Goal: Information Seeking & Learning: Find specific page/section

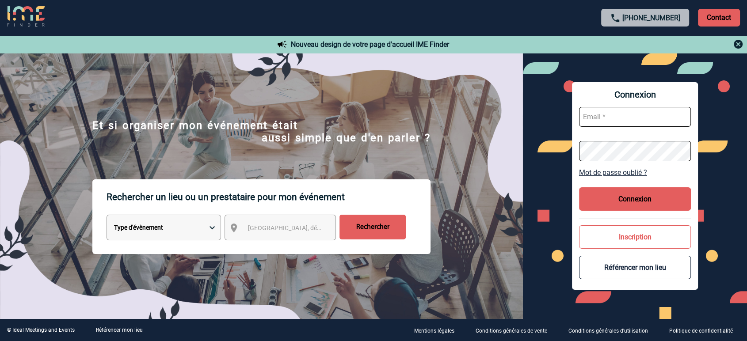
type input "partenariats@ime-groupe.com"
click at [617, 196] on button "Connexion" at bounding box center [635, 198] width 112 height 23
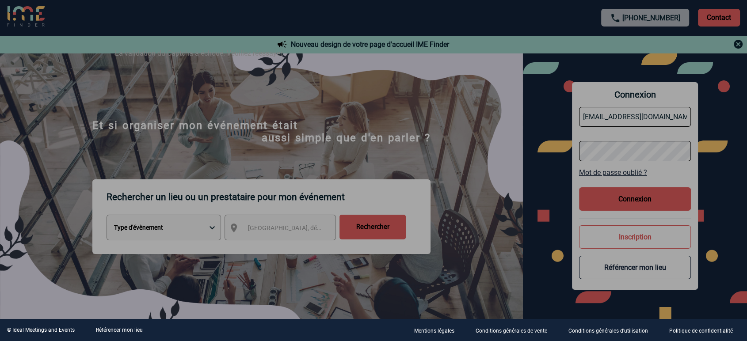
drag, startPoint x: 653, startPoint y: 237, endPoint x: 640, endPoint y: 202, distance: 37.3
click at [654, 237] on div at bounding box center [373, 170] width 747 height 341
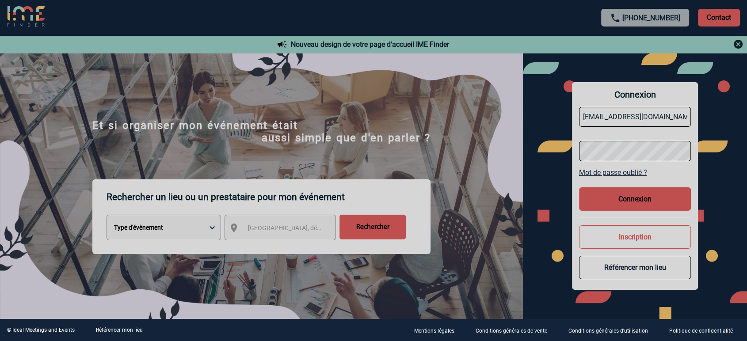
click at [638, 195] on div at bounding box center [373, 170] width 747 height 341
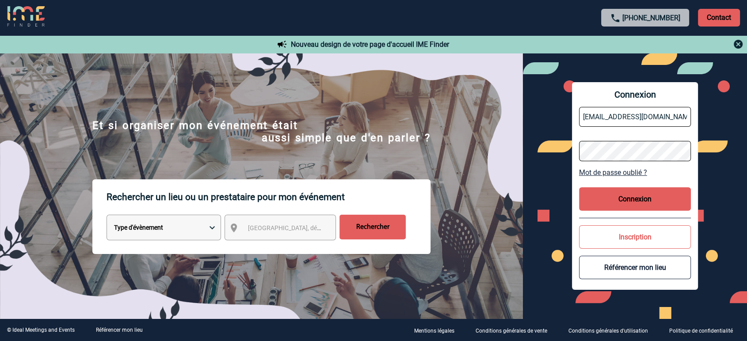
click at [638, 194] on button "Connexion" at bounding box center [635, 198] width 112 height 23
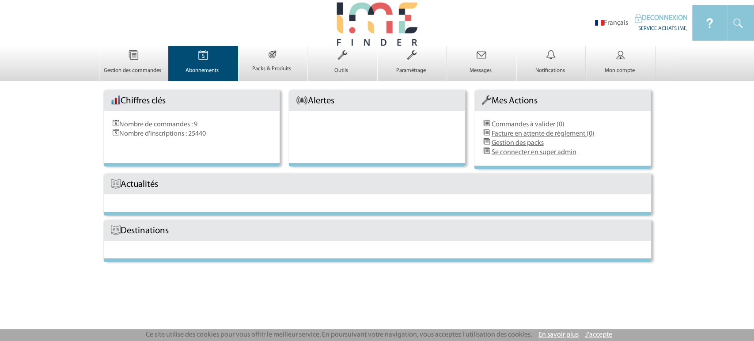
click at [217, 55] on img at bounding box center [203, 55] width 36 height 19
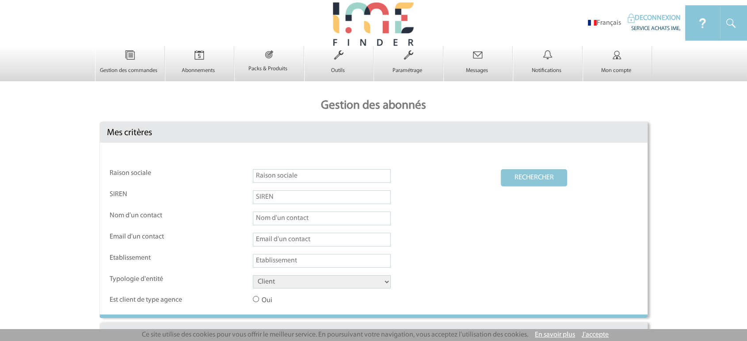
click at [276, 172] on input "text" at bounding box center [322, 176] width 138 height 14
paste input "Chateauform La grande verrière du CNIT"
type input "Chateauform La grande verrière du CNIT"
click at [287, 286] on select "Client Fournisseur Agence Promoteur Genius Backoffice" at bounding box center [322, 281] width 138 height 13
select select "FOURNISSEUR"
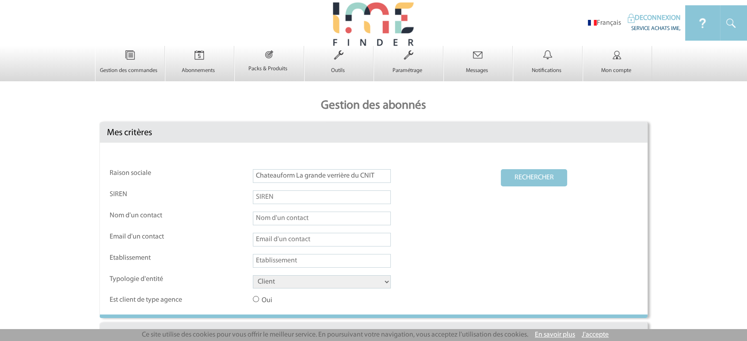
click at [253, 276] on select "Client Fournisseur Agence Promoteur Genius Backoffice" at bounding box center [322, 281] width 138 height 13
click at [552, 178] on button "RECHERCHER" at bounding box center [534, 177] width 66 height 17
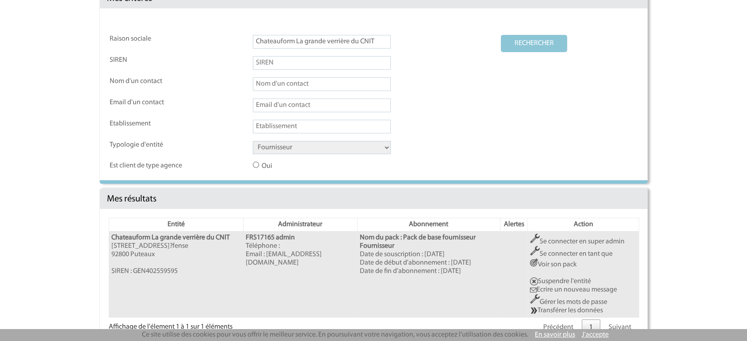
scroll to position [156, 0]
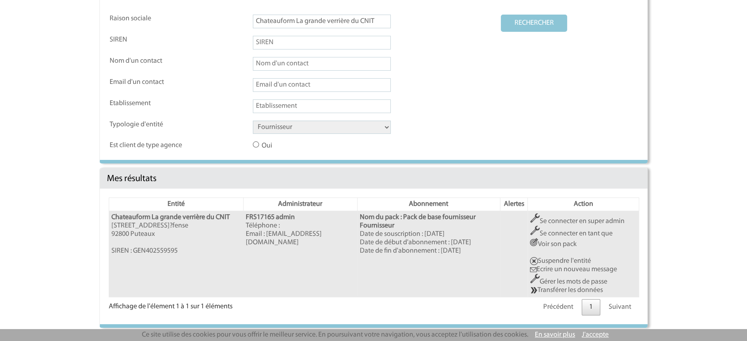
click at [561, 219] on link "Se connecter en super admin" at bounding box center [577, 221] width 95 height 7
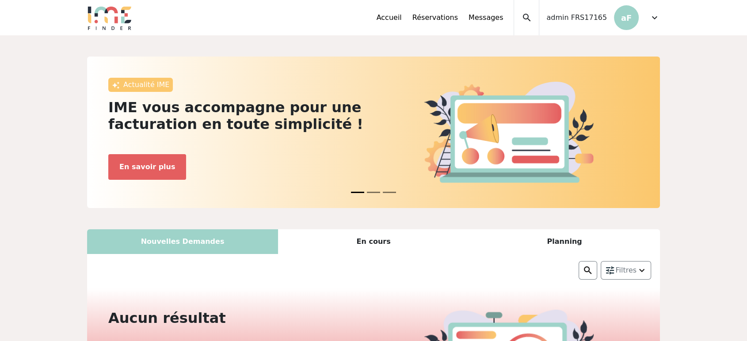
click at [652, 15] on span "expand_more" at bounding box center [654, 17] width 11 height 11
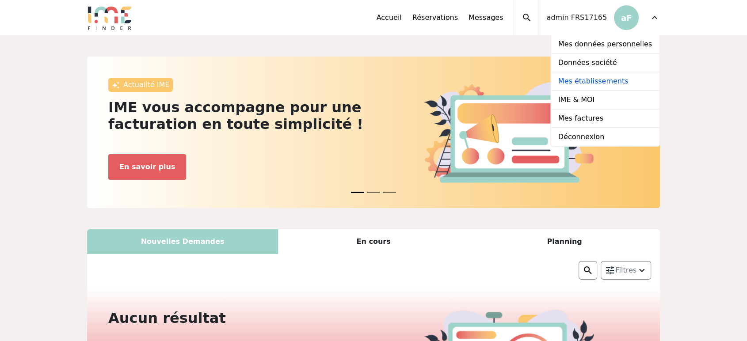
click at [597, 82] on link "Mes établissements" at bounding box center [605, 81] width 108 height 19
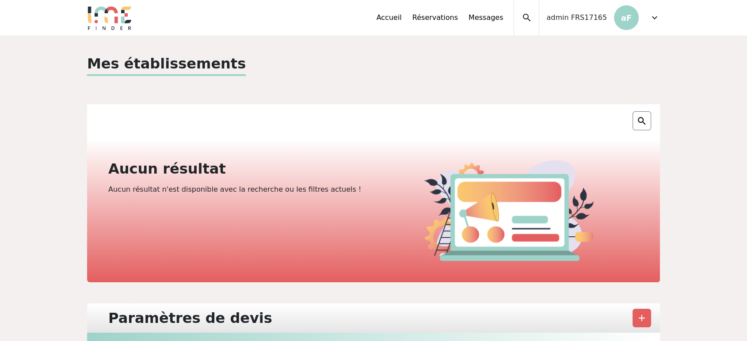
click at [655, 21] on span "expand_more" at bounding box center [654, 17] width 11 height 11
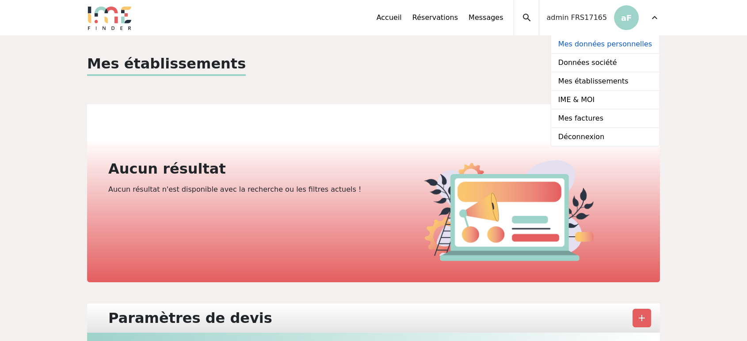
click at [622, 44] on link "Mes données personnelles" at bounding box center [605, 44] width 108 height 19
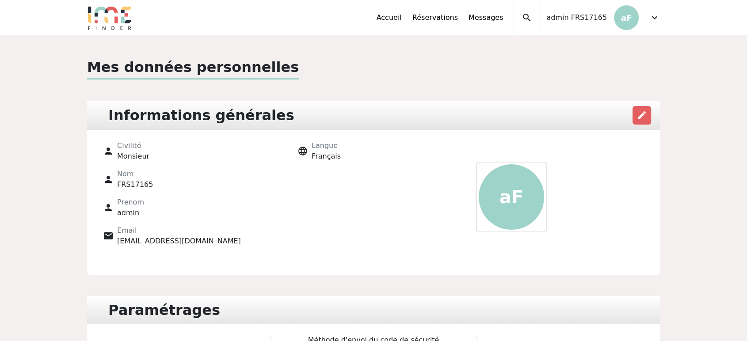
click at [661, 21] on div "expand_less Accueil Réservations Messages Mes données personnelles Données soci…" at bounding box center [373, 17] width 583 height 35
click at [655, 17] on span "expand_more" at bounding box center [654, 17] width 11 height 11
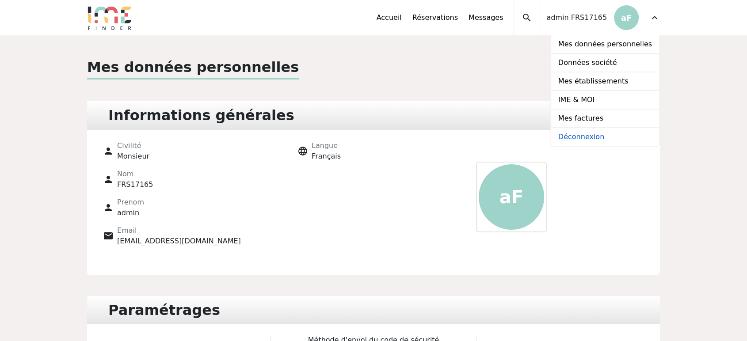
drag, startPoint x: 594, startPoint y: 136, endPoint x: 590, endPoint y: 128, distance: 9.1
click at [593, 137] on link "Déconnexion" at bounding box center [605, 137] width 108 height 18
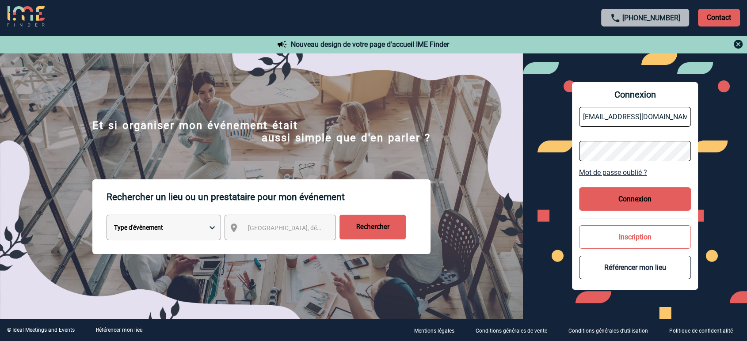
drag, startPoint x: 606, startPoint y: 125, endPoint x: 606, endPoint y: 133, distance: 8.0
click at [606, 125] on input "partenariats@ime-groupe.com" at bounding box center [635, 117] width 112 height 20
type input "jbonnaudet@ime-groupe.com"
click at [632, 202] on button "Connexion" at bounding box center [635, 198] width 112 height 23
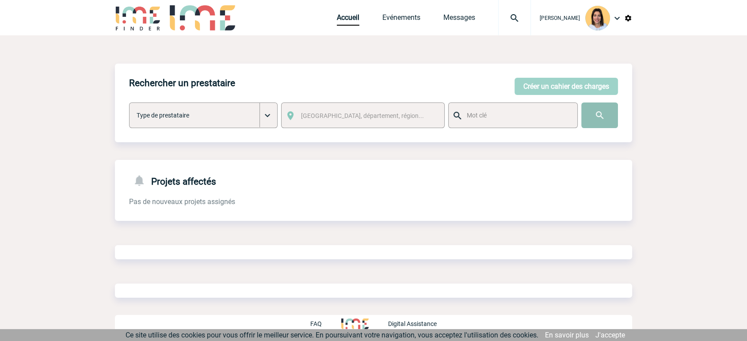
click at [600, 116] on input "image" at bounding box center [599, 116] width 37 height 26
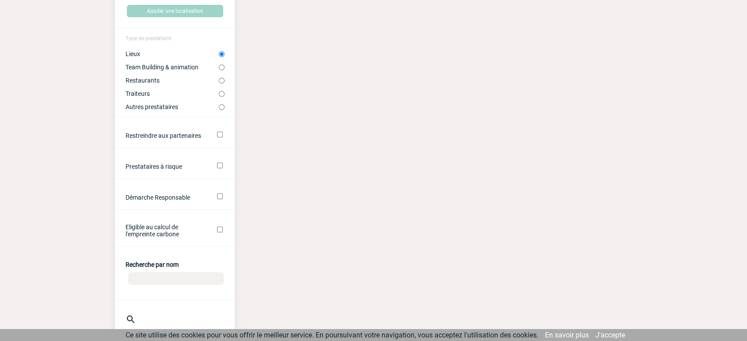
scroll to position [147, 0]
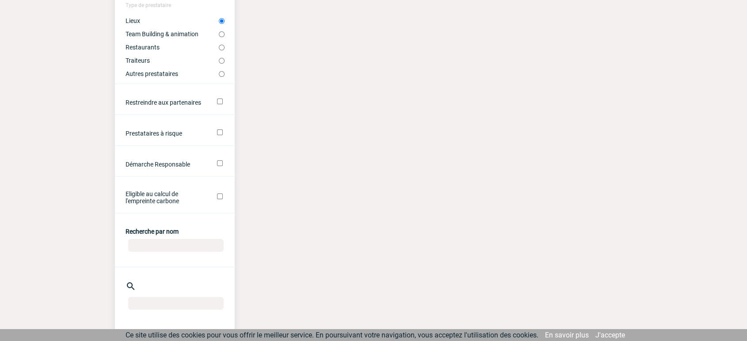
click at [156, 247] on input "Recherche par nom" at bounding box center [175, 245] width 95 height 13
paste input "Chateauform La grande verrière du CNIT"
type input "Chateauform La grande verrière du CNIT"
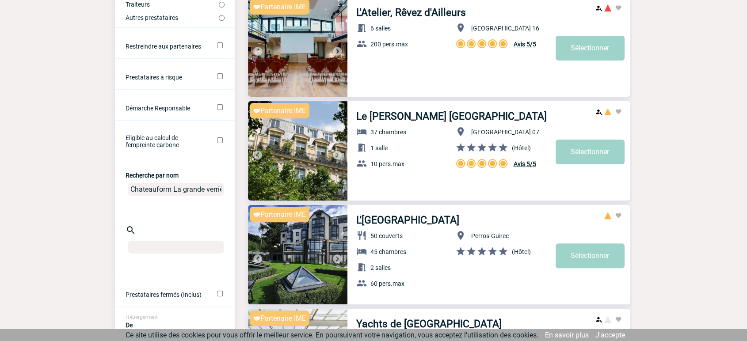
scroll to position [196, 0]
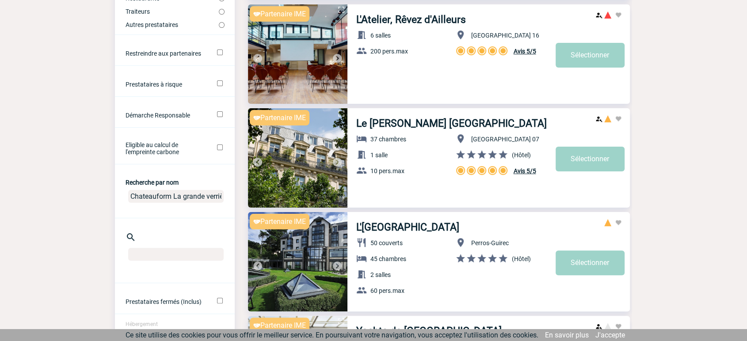
click at [182, 201] on input "Chateauform La grande verrière du CNIT" at bounding box center [175, 196] width 95 height 13
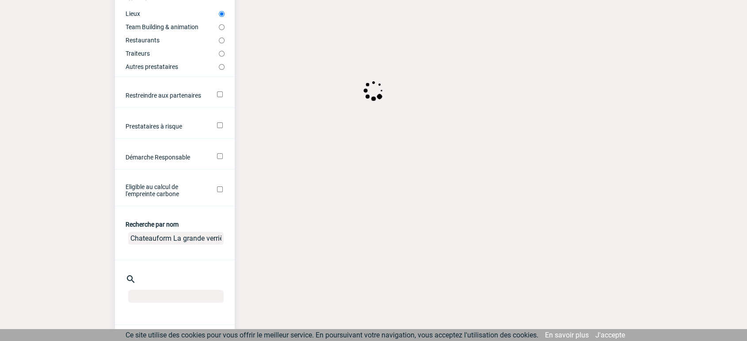
scroll to position [49, 0]
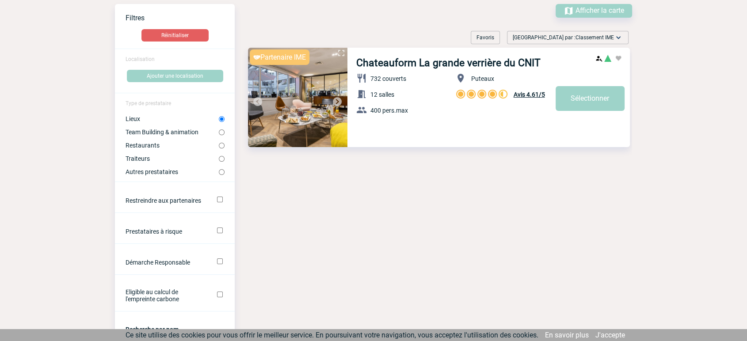
click at [463, 63] on link "Chateauform La grande verrière du CNIT" at bounding box center [448, 63] width 184 height 12
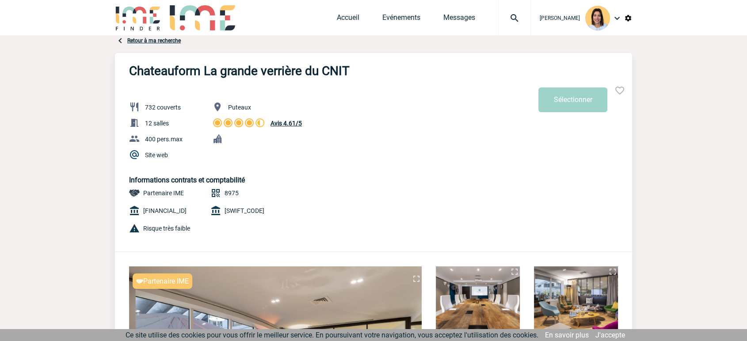
click at [156, 153] on link "Site web" at bounding box center [156, 155] width 23 height 7
click at [159, 156] on link "Site web" at bounding box center [156, 155] width 23 height 7
